Goal: Task Accomplishment & Management: Manage account settings

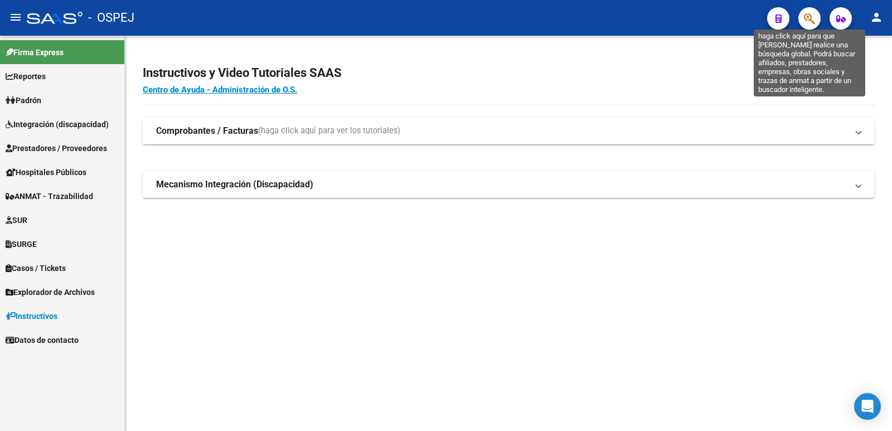
click at [811, 22] on icon "button" at bounding box center [809, 18] width 11 height 13
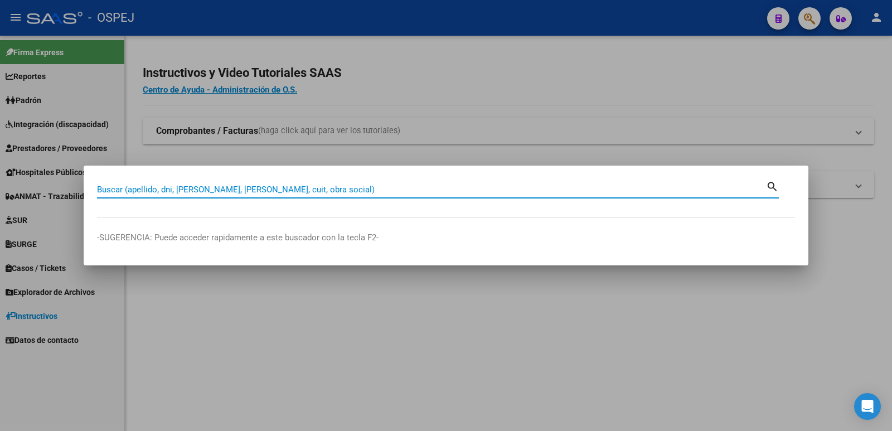
click at [473, 193] on input "Buscar (apellido, dni, [PERSON_NAME], [PERSON_NAME], cuit, obra social)" at bounding box center [431, 190] width 669 height 10
type input "59106040"
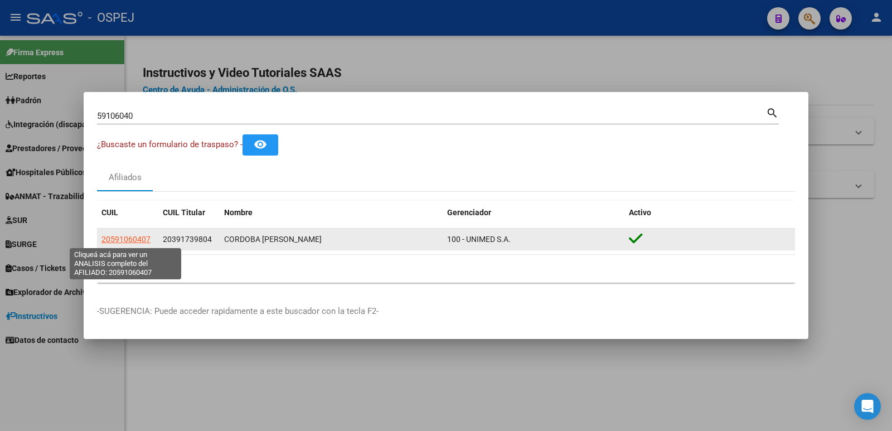
click at [135, 237] on span "20591060407" at bounding box center [125, 239] width 49 height 9
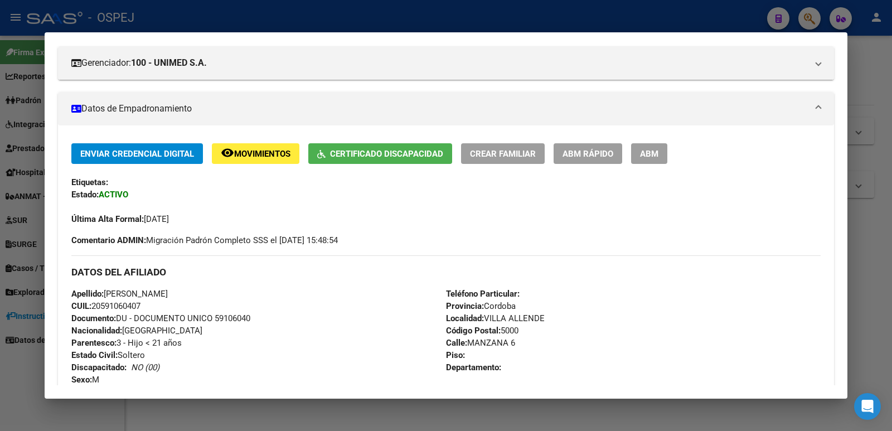
scroll to position [167, 0]
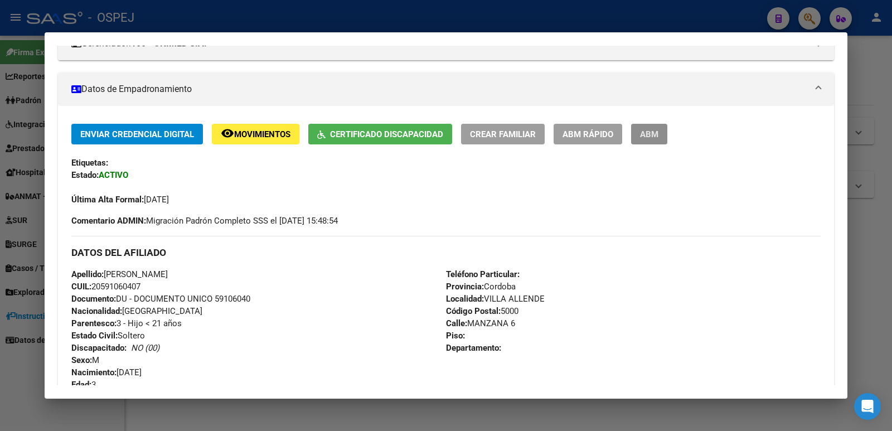
click at [645, 139] on span "ABM" at bounding box center [649, 134] width 18 height 10
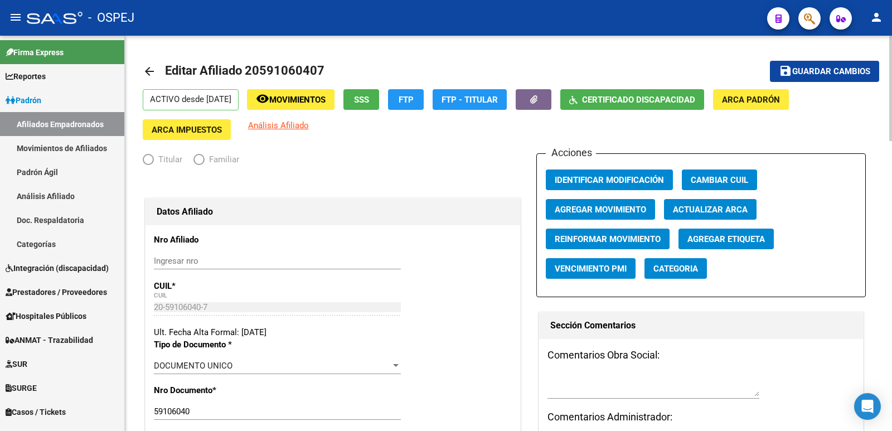
radio input "true"
type input "30-71118634-0"
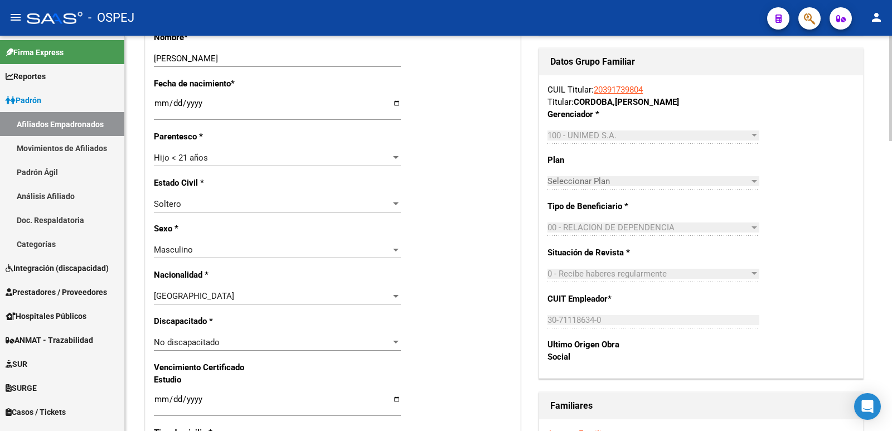
scroll to position [446, 0]
click at [285, 342] on div "No discapacitado" at bounding box center [272, 342] width 237 height 10
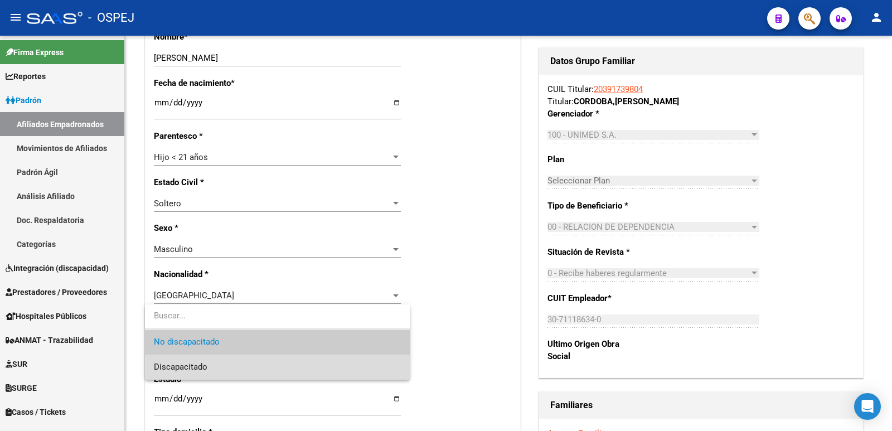
click at [275, 367] on span "Discapacitado" at bounding box center [277, 367] width 247 height 25
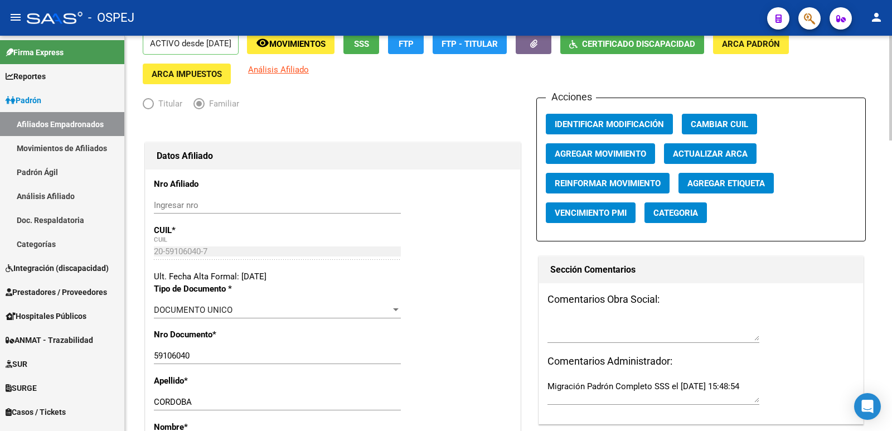
scroll to position [0, 0]
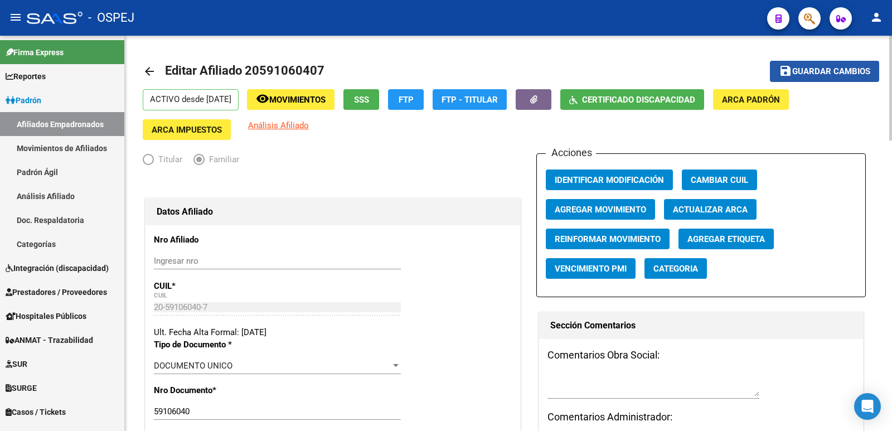
click at [820, 72] on span "Guardar cambios" at bounding box center [831, 72] width 78 height 10
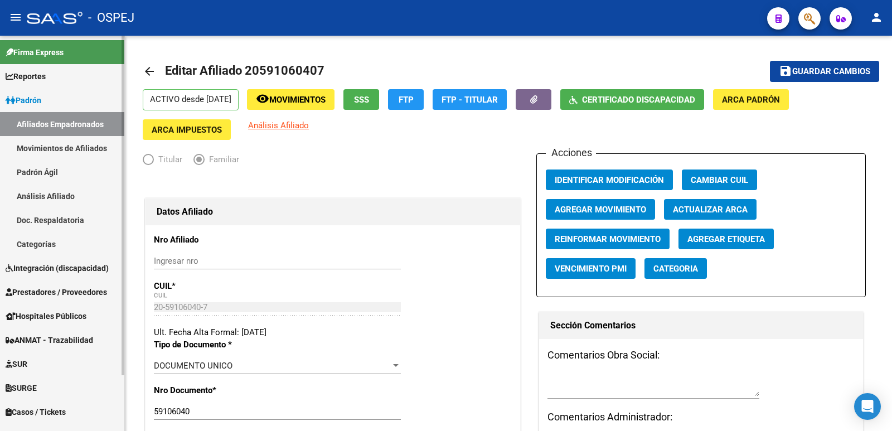
click at [49, 167] on link "Padrón Ágil" at bounding box center [62, 172] width 124 height 24
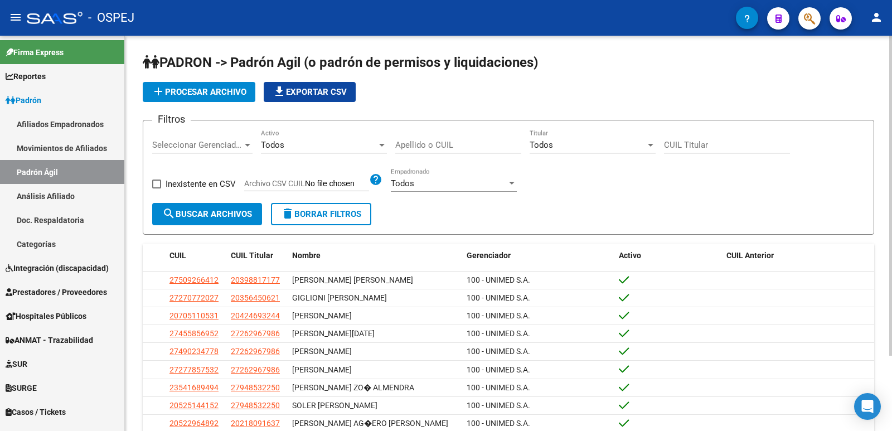
click at [219, 143] on span "Seleccionar Gerenciador" at bounding box center [197, 145] width 90 height 10
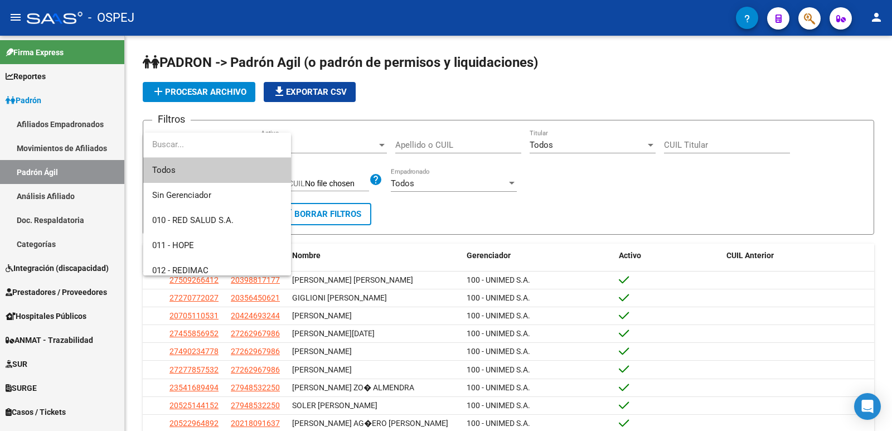
click at [807, 22] on div at bounding box center [446, 215] width 892 height 431
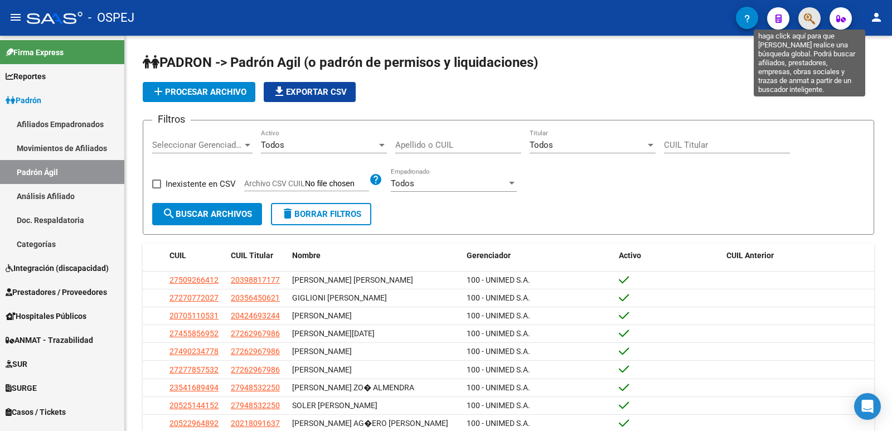
click at [811, 20] on icon "button" at bounding box center [809, 18] width 11 height 13
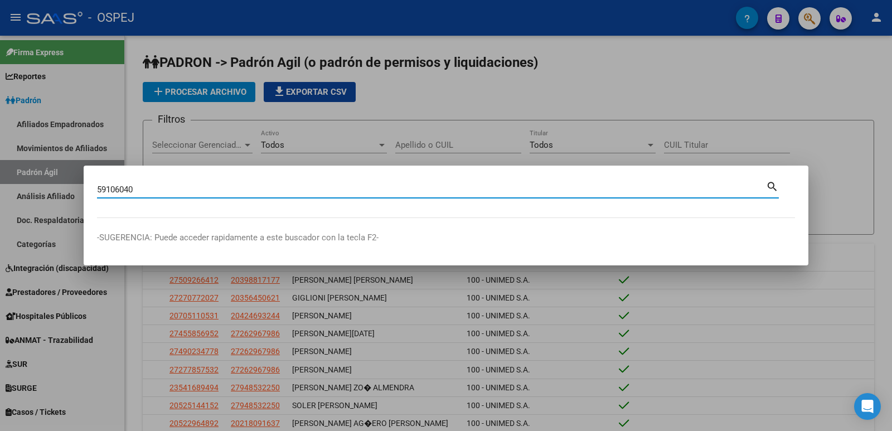
type input "59106040"
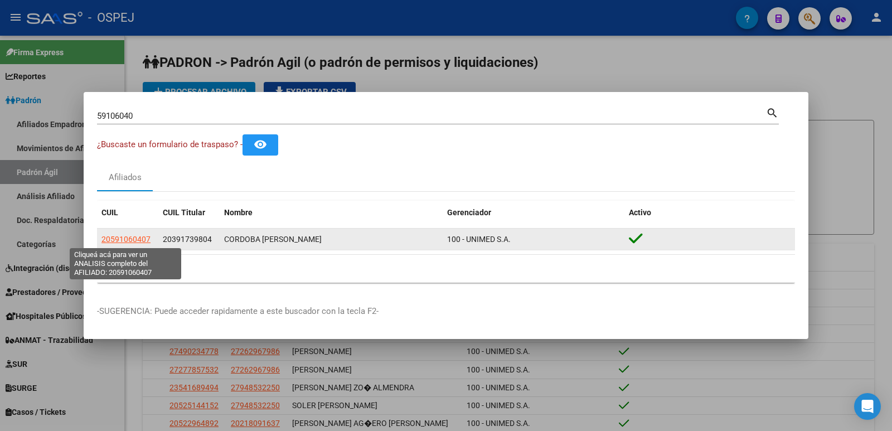
click at [119, 241] on span "20591060407" at bounding box center [125, 239] width 49 height 9
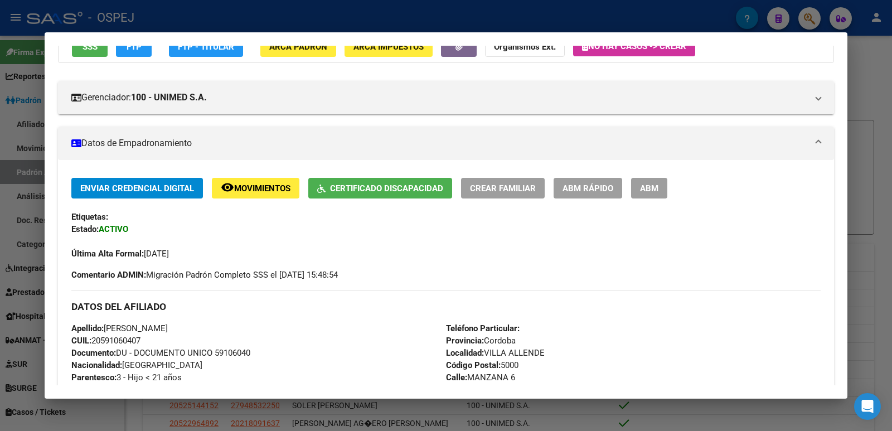
scroll to position [111, 0]
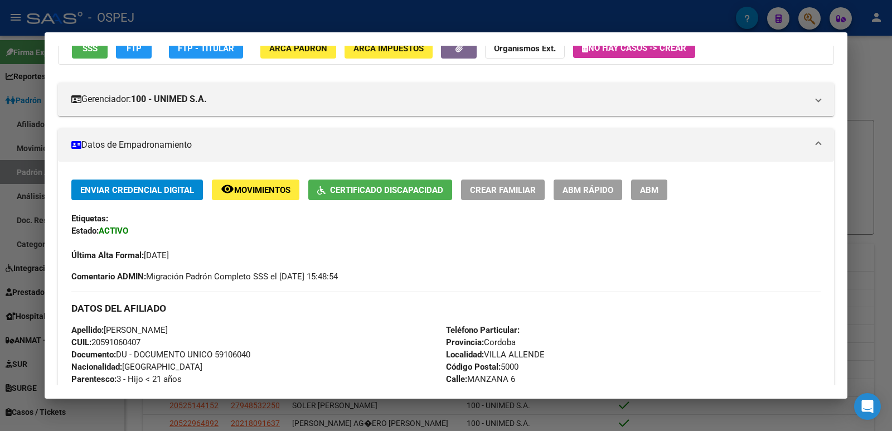
click at [337, 186] on span "Certificado Discapacidad" at bounding box center [386, 190] width 113 height 10
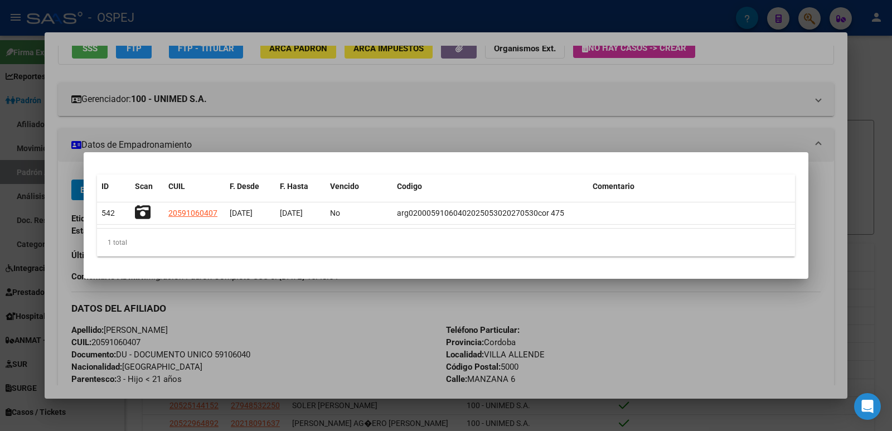
click at [444, 114] on div at bounding box center [446, 215] width 892 height 431
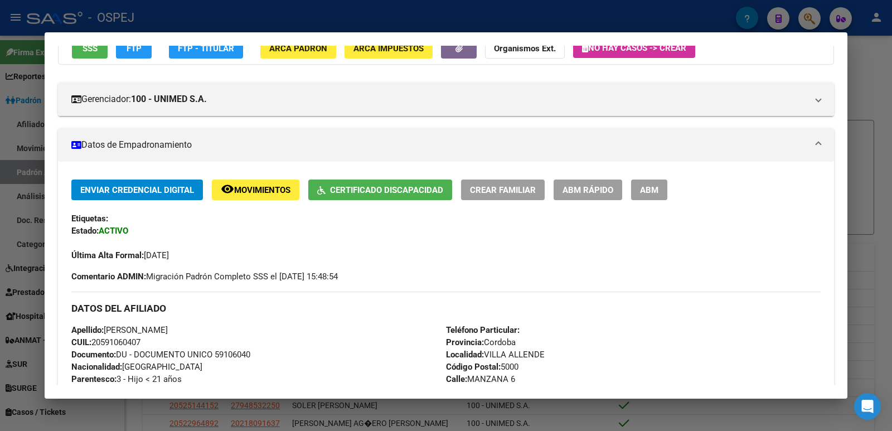
scroll to position [0, 0]
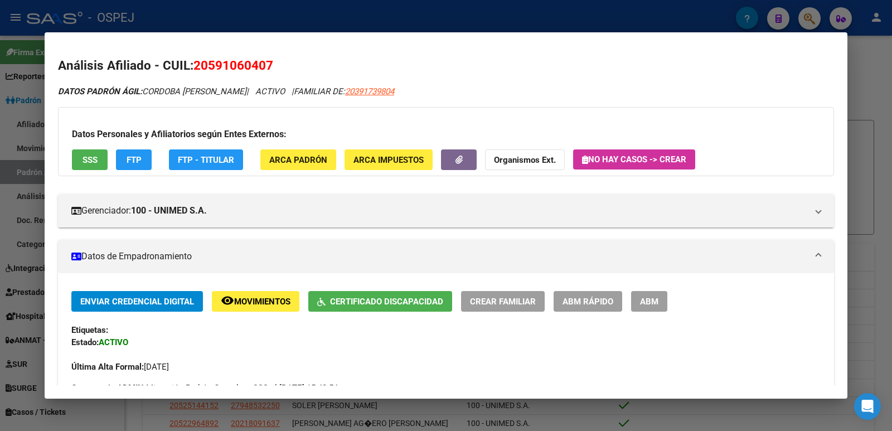
click at [469, 18] on div at bounding box center [446, 215] width 892 height 431
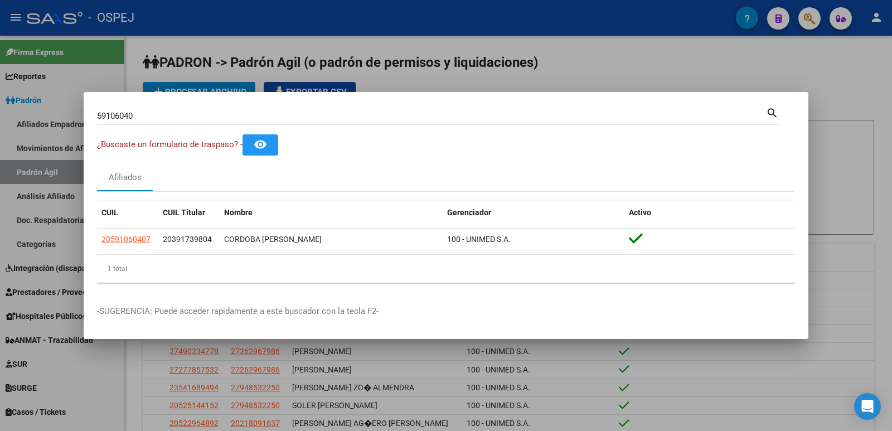
click at [468, 18] on div at bounding box center [446, 215] width 892 height 431
